Goal: Task Accomplishment & Management: Use online tool/utility

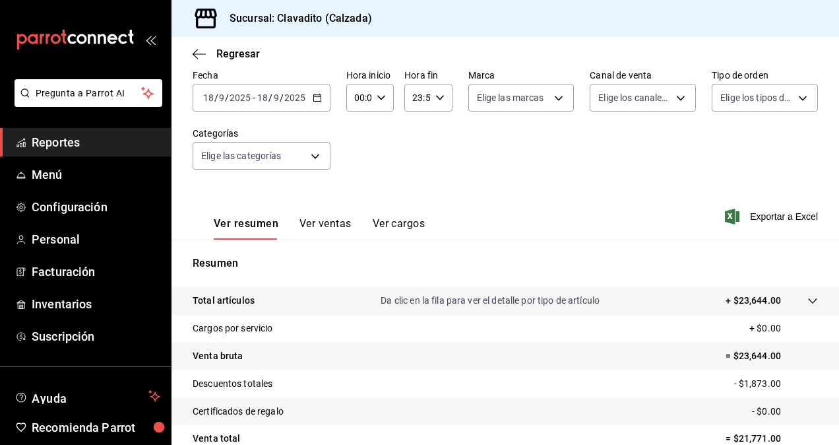
scroll to position [65, 0]
click at [310, 94] on div "[DATE] [DATE] - [DATE] [DATE]" at bounding box center [262, 99] width 138 height 28
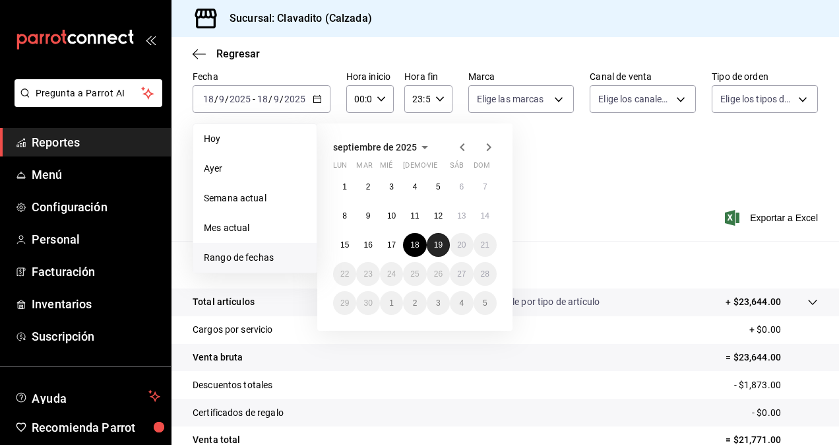
click at [434, 247] on abbr "19" at bounding box center [438, 244] width 9 height 9
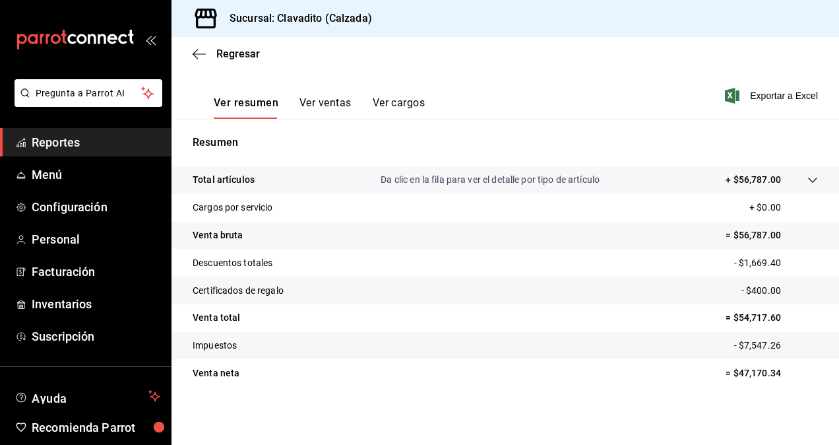
scroll to position [75, 0]
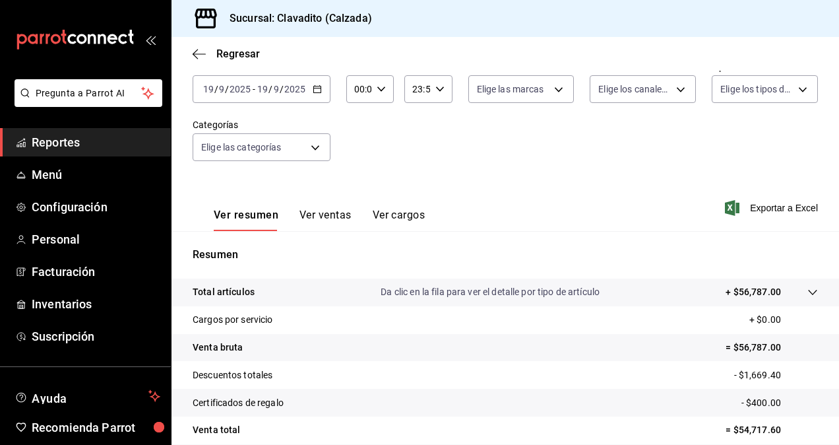
click at [311, 80] on div "[DATE] [DATE] - [DATE] [DATE]" at bounding box center [262, 89] width 138 height 28
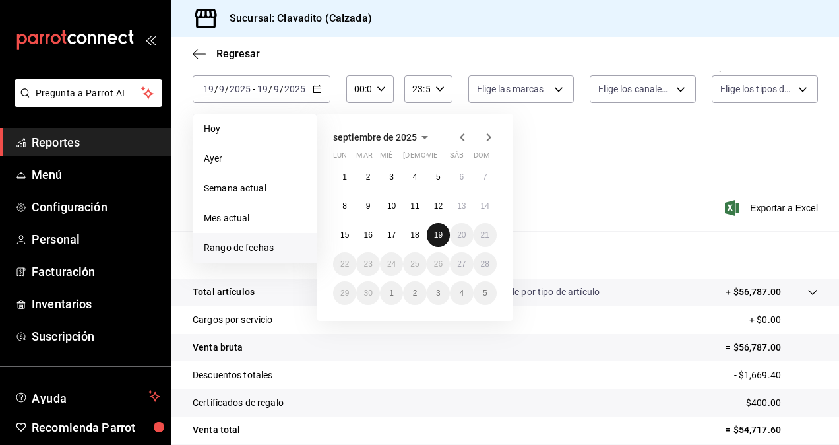
click at [437, 236] on abbr "19" at bounding box center [438, 234] width 9 height 9
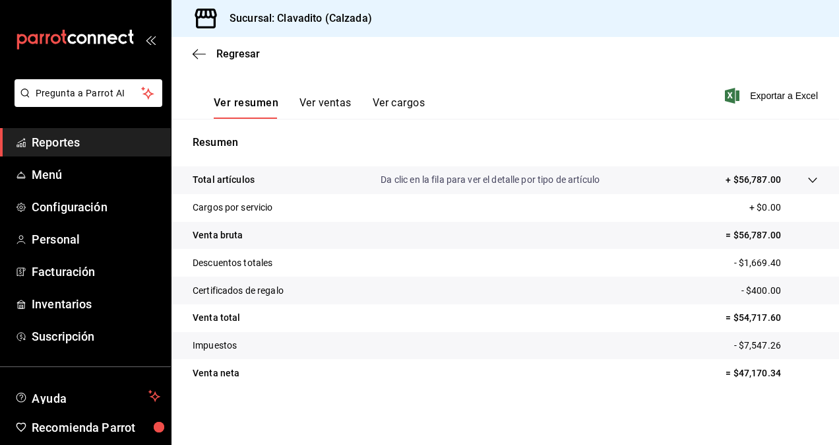
scroll to position [163, 0]
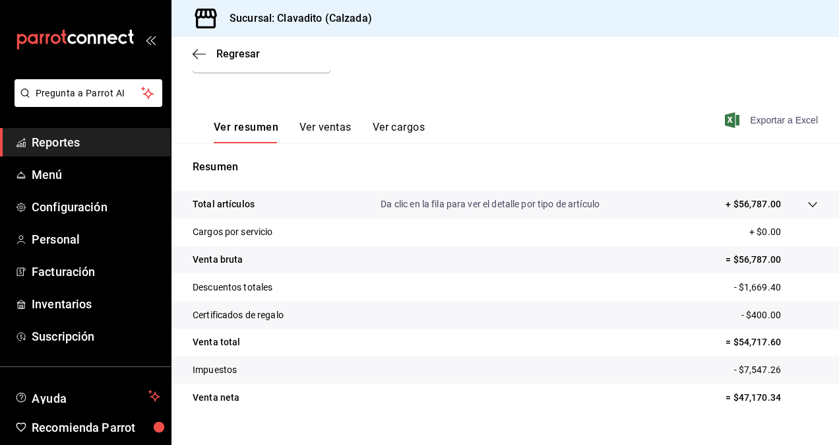
click at [771, 125] on span "Exportar a Excel" at bounding box center [773, 120] width 90 height 16
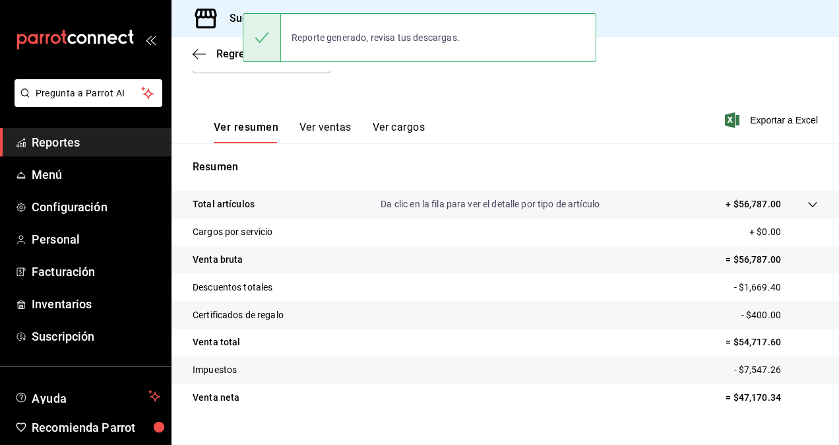
click at [66, 139] on span "Reportes" at bounding box center [96, 142] width 129 height 18
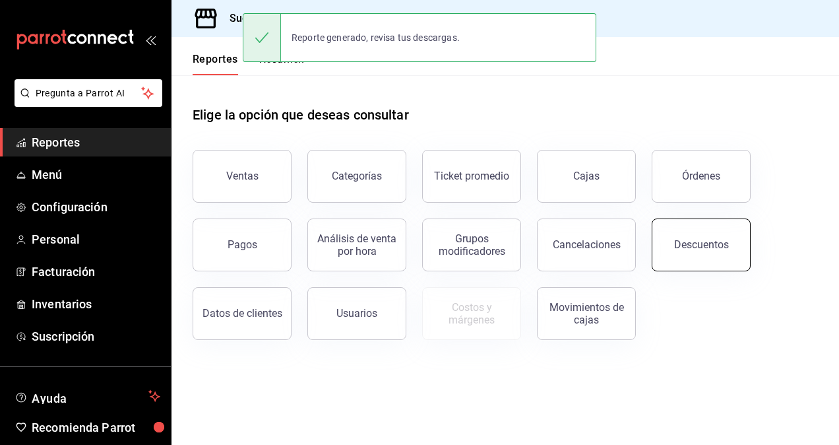
click at [706, 240] on div "Descuentos" at bounding box center [701, 244] width 55 height 13
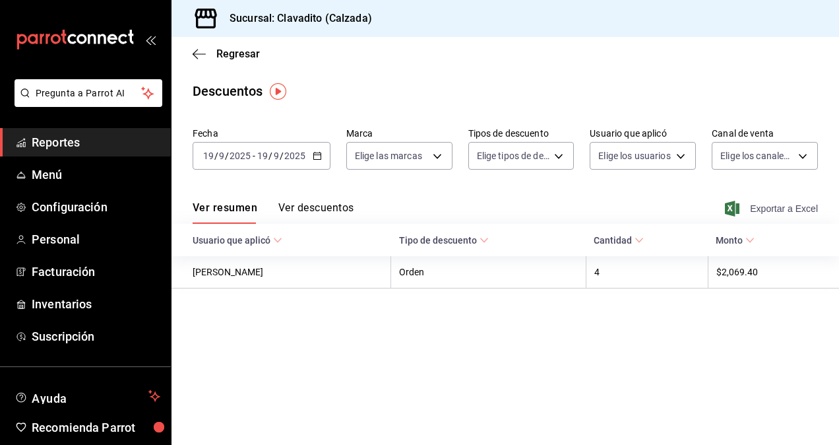
click at [783, 211] on span "Exportar a Excel" at bounding box center [773, 209] width 90 height 16
click at [322, 166] on div "[DATE] [DATE] - [DATE] [DATE]" at bounding box center [262, 156] width 138 height 28
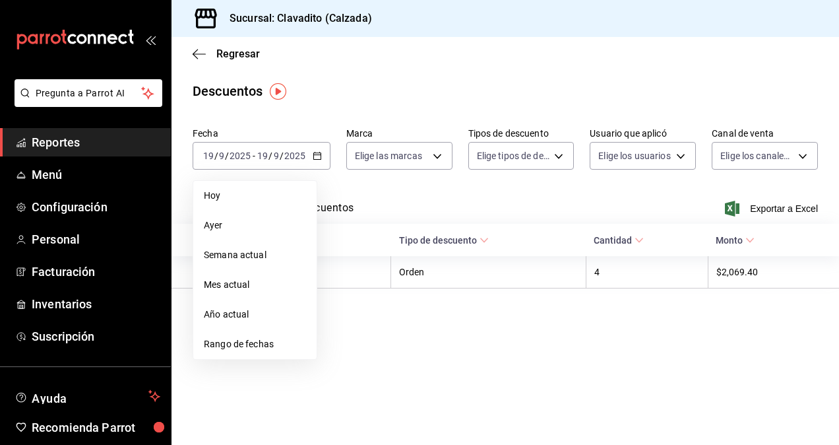
click at [93, 142] on span "Reportes" at bounding box center [96, 142] width 129 height 18
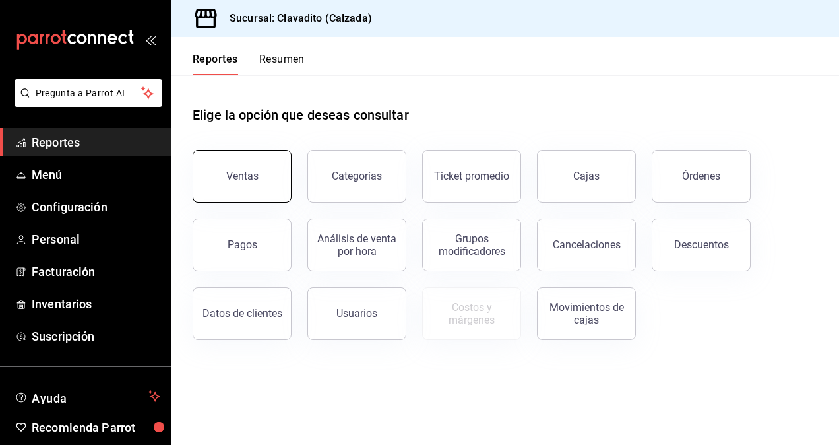
click at [220, 174] on button "Ventas" at bounding box center [242, 176] width 99 height 53
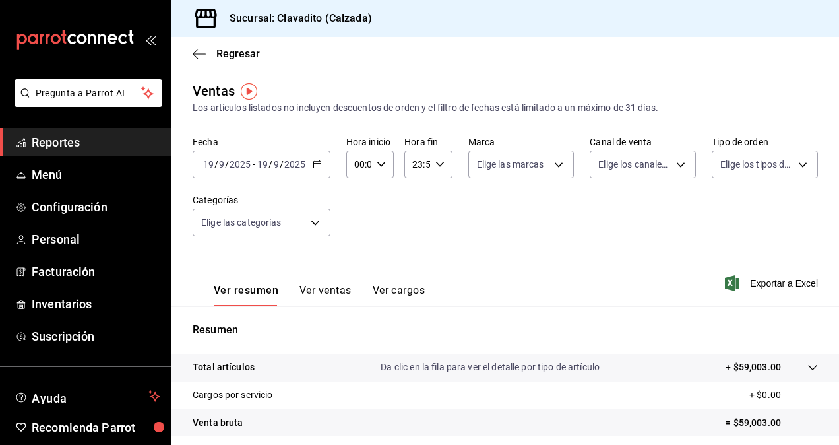
click at [313, 162] on \(Stroke\) "button" at bounding box center [317, 164] width 8 height 7
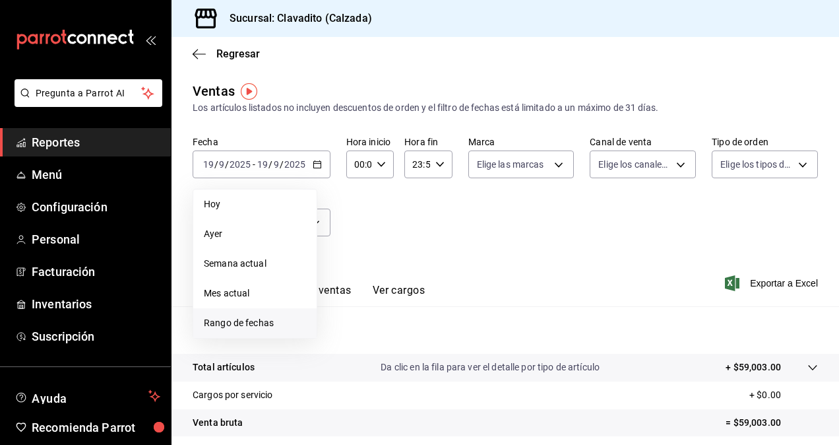
click at [226, 323] on span "Rango de fechas" at bounding box center [255, 323] width 102 height 14
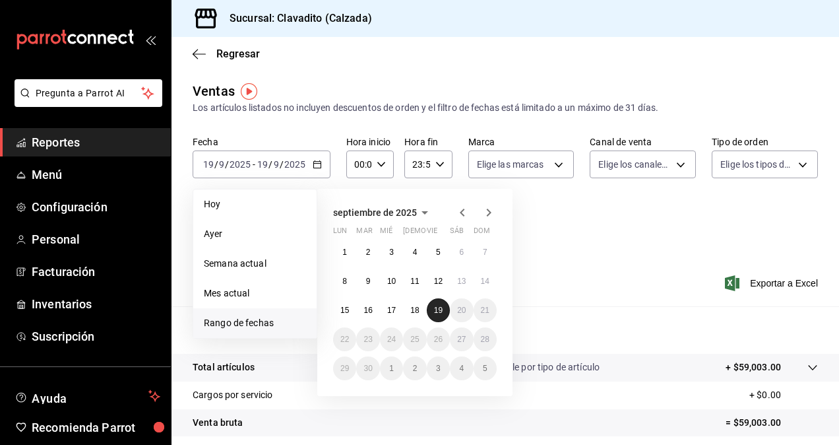
click at [433, 302] on button "19" at bounding box center [438, 310] width 23 height 24
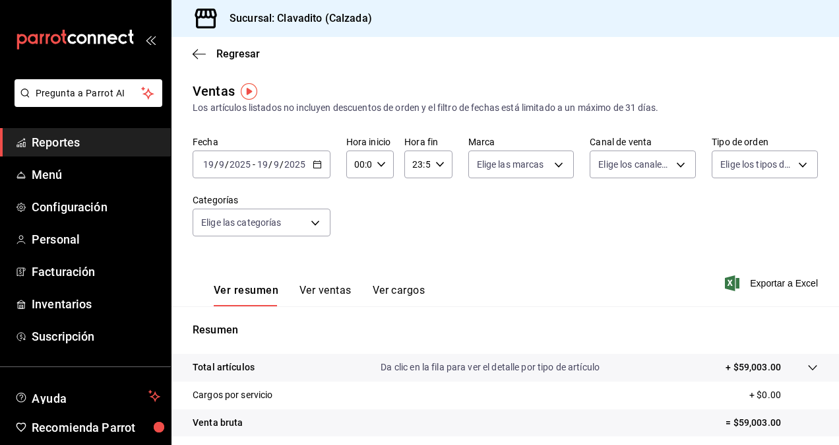
click at [760, 272] on div "Ver resumen Ver ventas Ver cargos Exportar a Excel" at bounding box center [506, 279] width 668 height 54
click at [760, 280] on span "Exportar a Excel" at bounding box center [773, 283] width 90 height 16
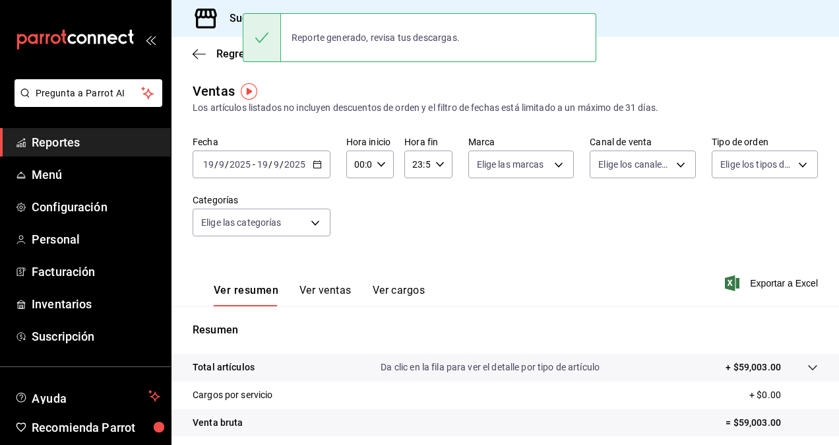
click at [467, 261] on div "Ver resumen Ver ventas Ver cargos Exportar a Excel" at bounding box center [506, 279] width 668 height 54
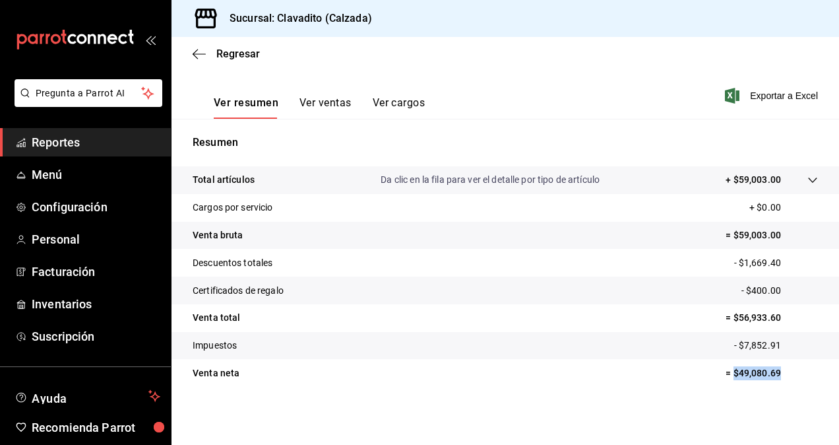
drag, startPoint x: 724, startPoint y: 371, endPoint x: 782, endPoint y: 379, distance: 58.6
click at [782, 379] on p "= $49,080.69" at bounding box center [772, 373] width 92 height 14
copy p "$49,080.69"
